Goal: Task Accomplishment & Management: Manage account settings

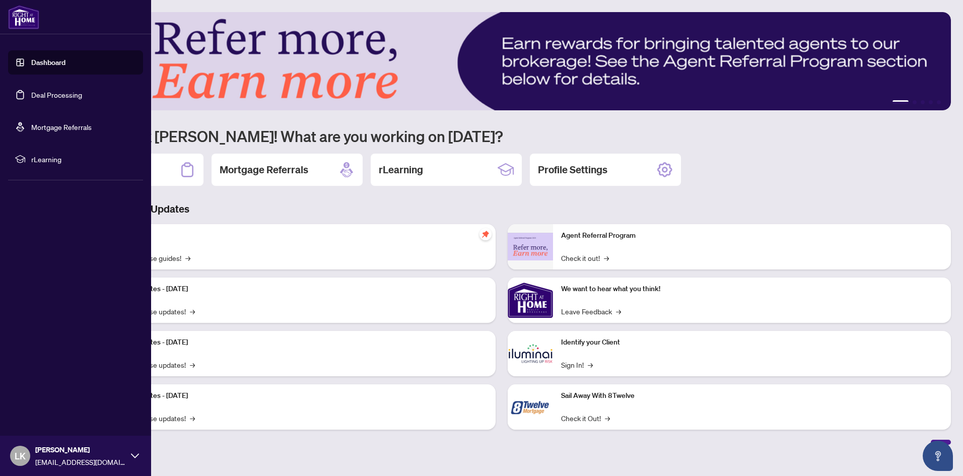
click at [61, 95] on link "Deal Processing" at bounding box center [56, 94] width 51 height 9
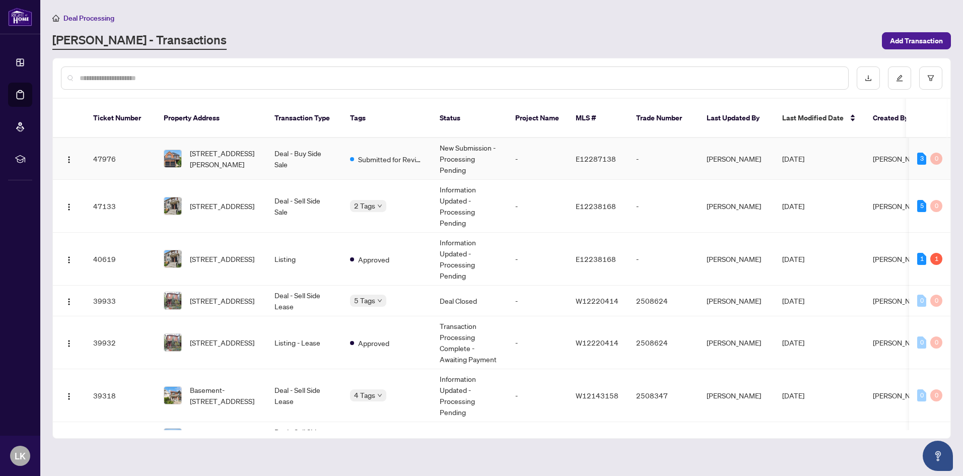
click at [262, 146] on td "[STREET_ADDRESS][PERSON_NAME]" at bounding box center [211, 159] width 111 height 42
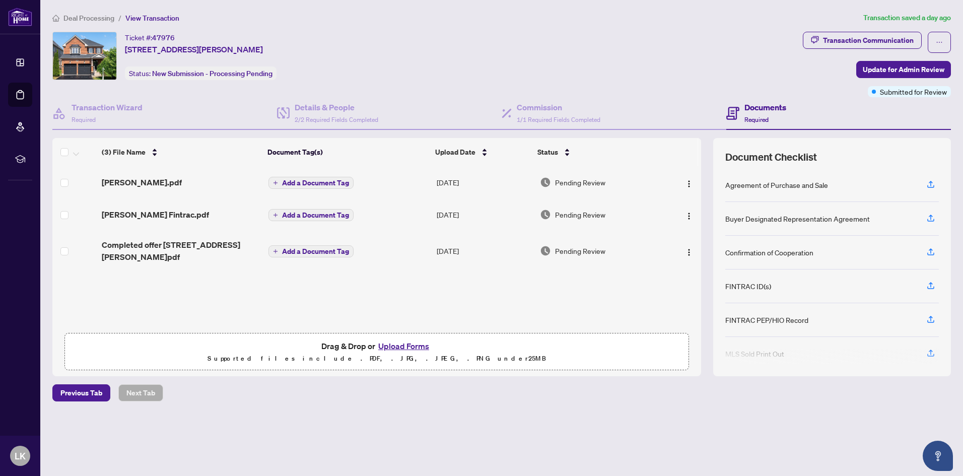
click at [400, 343] on button "Upload Forms" at bounding box center [403, 345] width 57 height 13
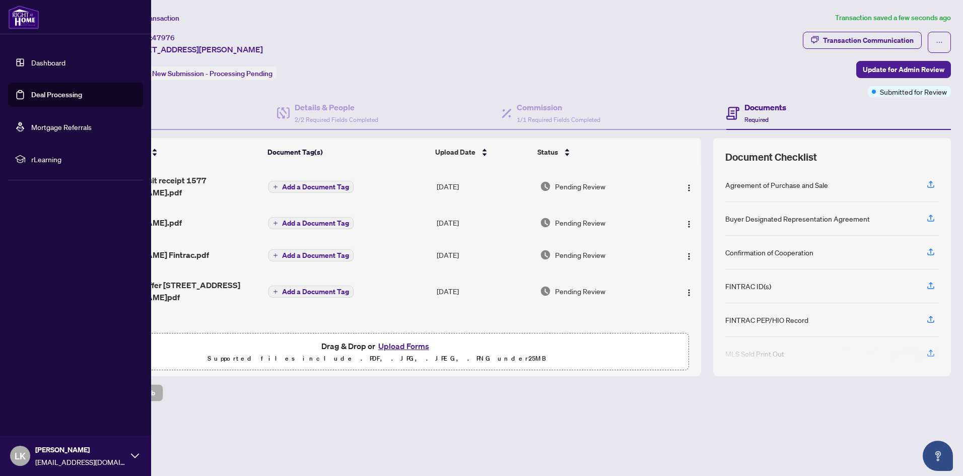
click at [68, 97] on link "Deal Processing" at bounding box center [56, 94] width 51 height 9
